Goal: Information Seeking & Learning: Learn about a topic

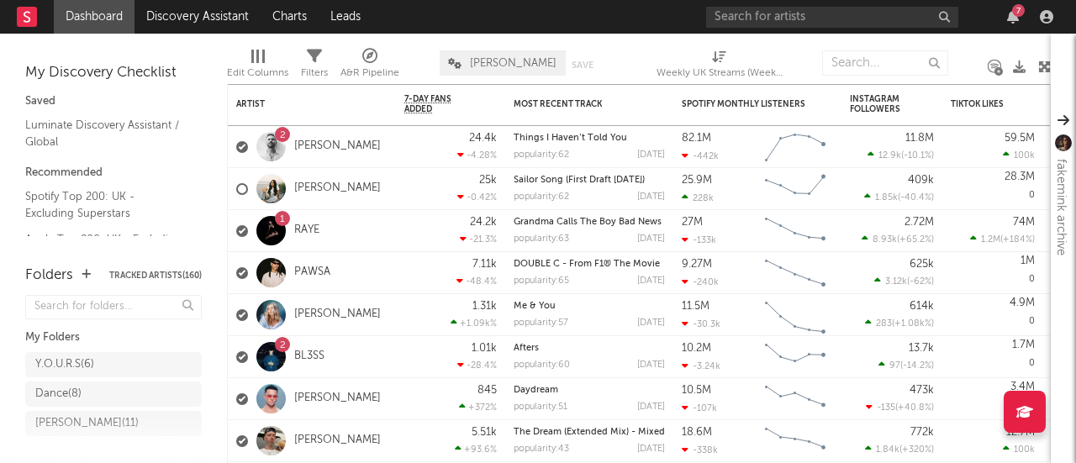
click at [1018, 8] on div "7" at bounding box center [1018, 10] width 13 height 13
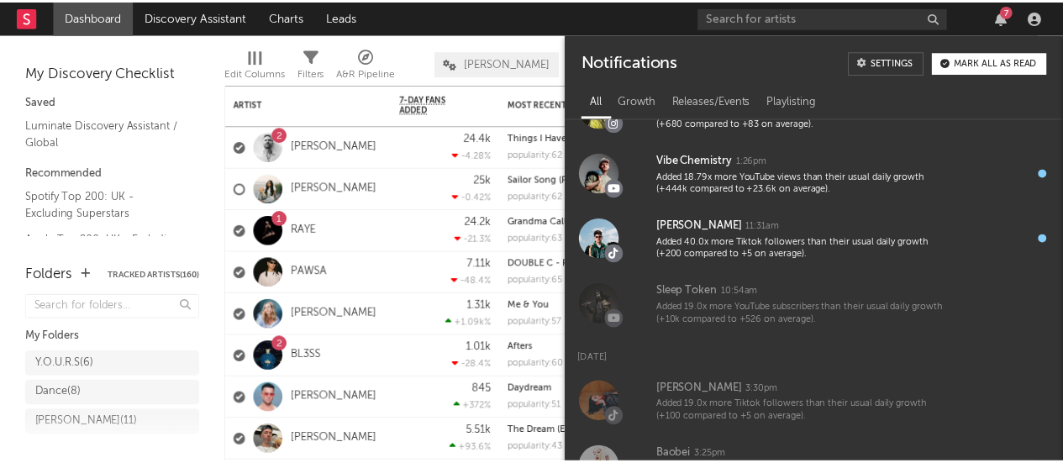
scroll to position [351, 0]
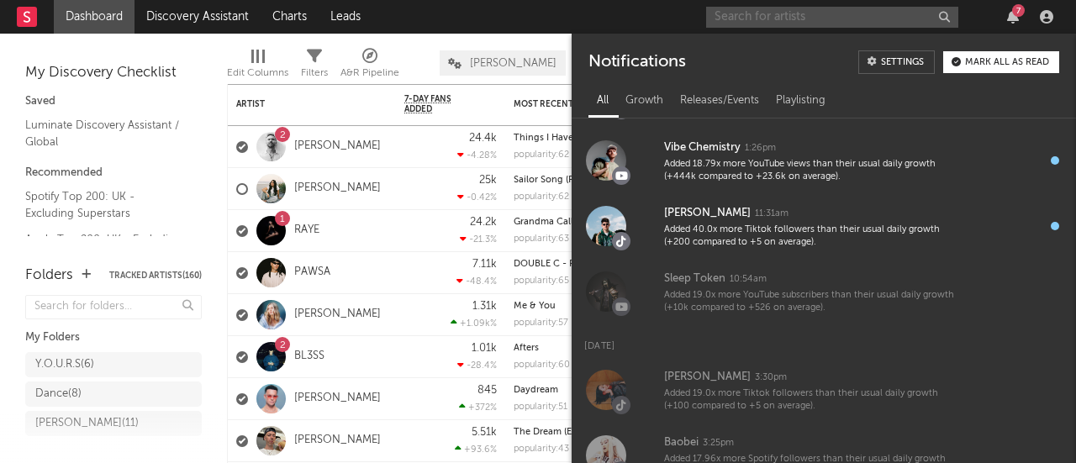
click at [730, 20] on input "text" at bounding box center [832, 17] width 252 height 21
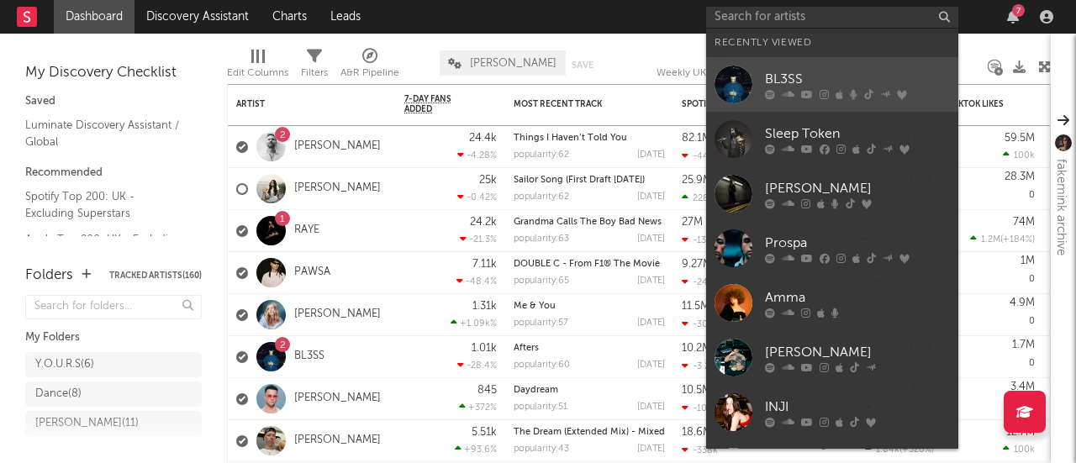
click at [782, 74] on div "BL3SS" at bounding box center [857, 79] width 185 height 20
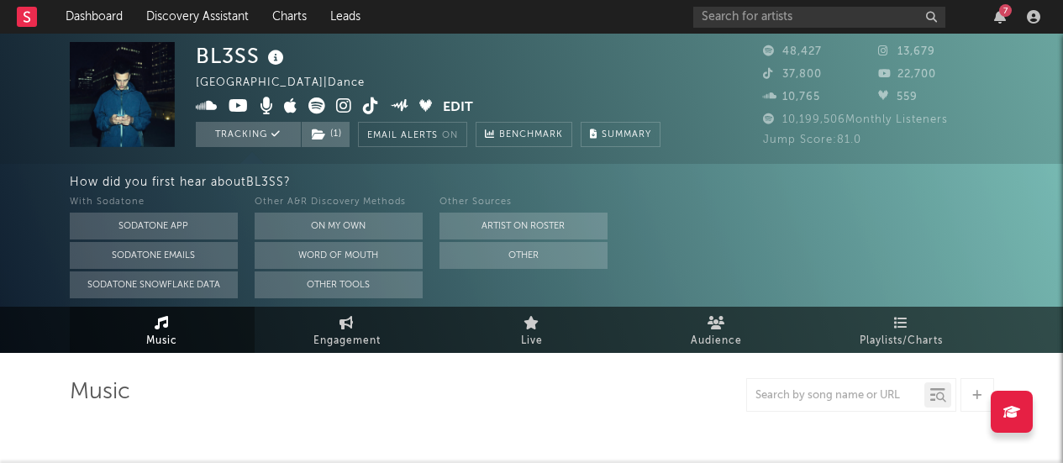
select select "6m"
click at [367, 103] on icon at bounding box center [371, 105] width 16 height 17
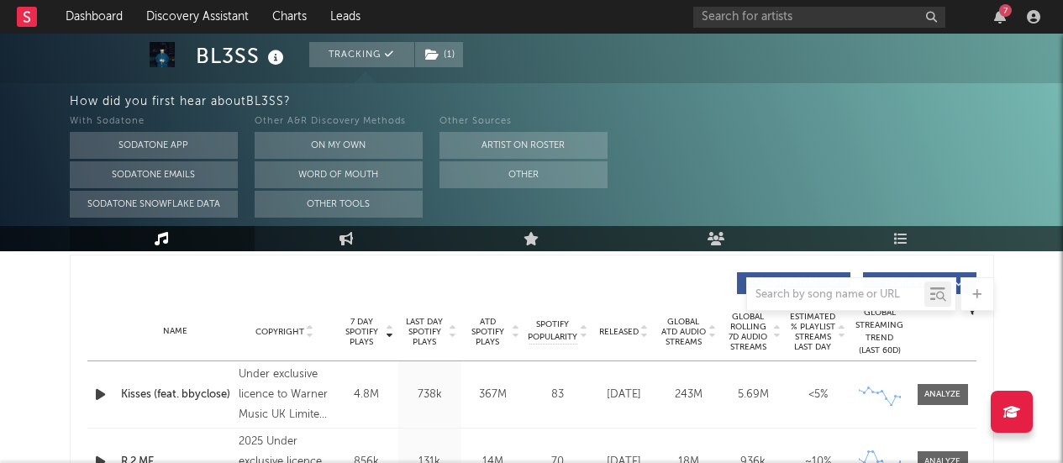
scroll to position [654, 0]
